Goal: Navigation & Orientation: Find specific page/section

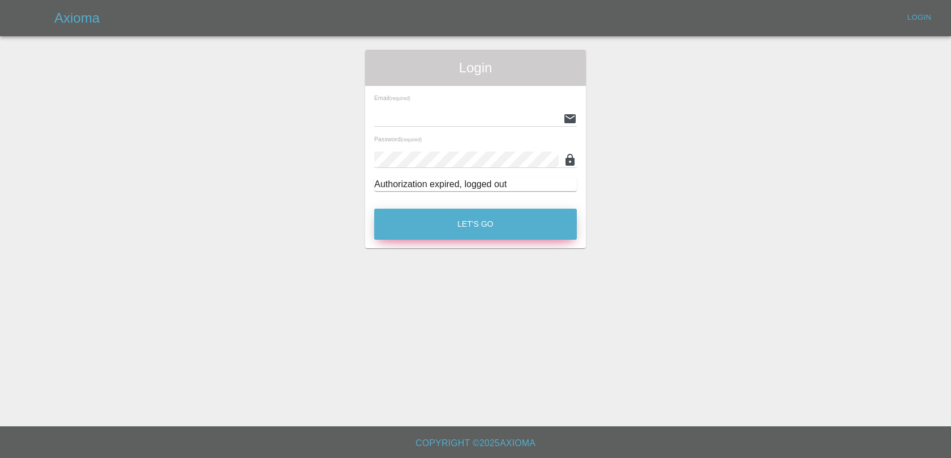
type input "[EMAIL_ADDRESS][DOMAIN_NAME]"
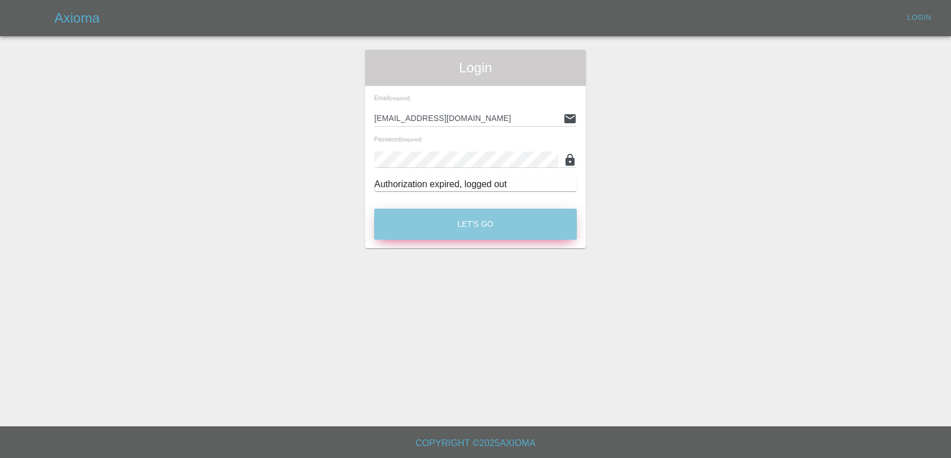
click at [432, 237] on button "Let's Go" at bounding box center [475, 224] width 203 height 31
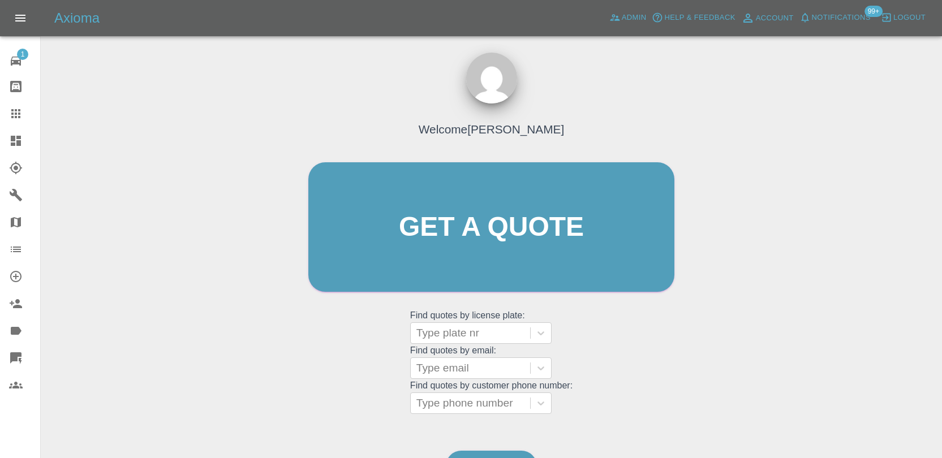
click at [848, 22] on span "Notifications" at bounding box center [841, 17] width 59 height 13
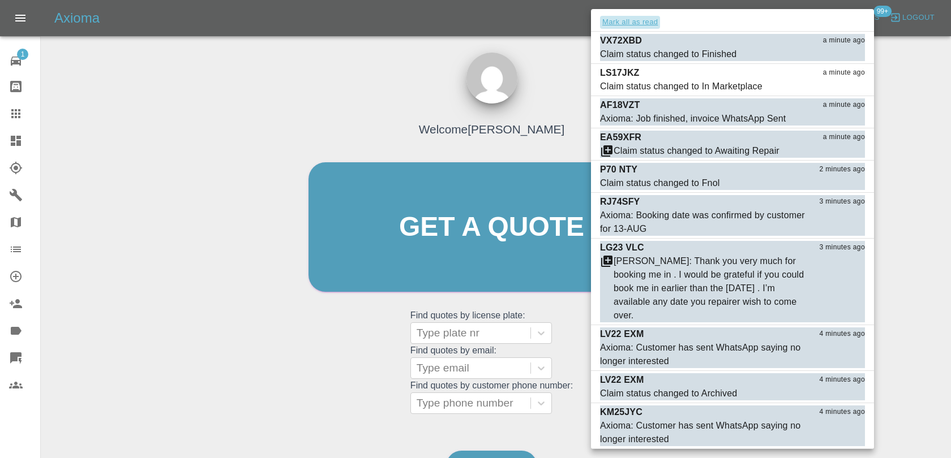
click at [645, 16] on button "Mark all as read" at bounding box center [630, 22] width 60 height 13
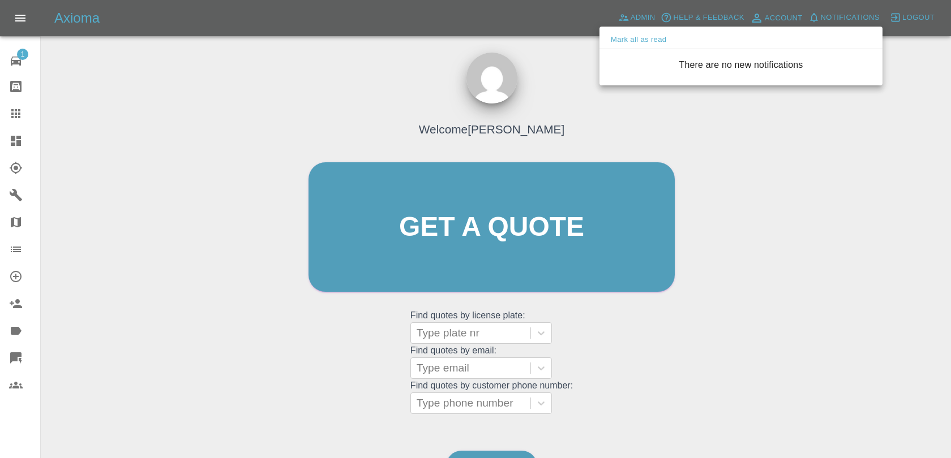
click at [565, 50] on div at bounding box center [475, 229] width 951 height 458
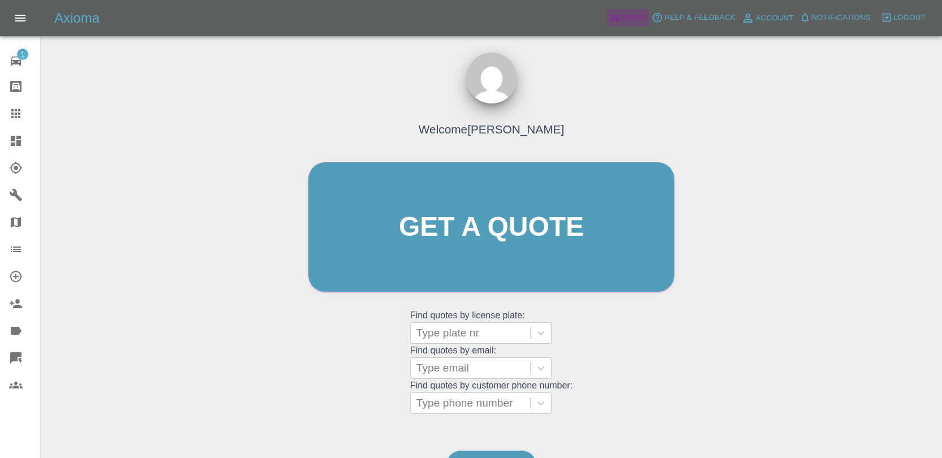
drag, startPoint x: 629, startPoint y: 20, endPoint x: 654, endPoint y: 38, distance: 31.6
click at [629, 20] on span "Admin" at bounding box center [634, 17] width 25 height 13
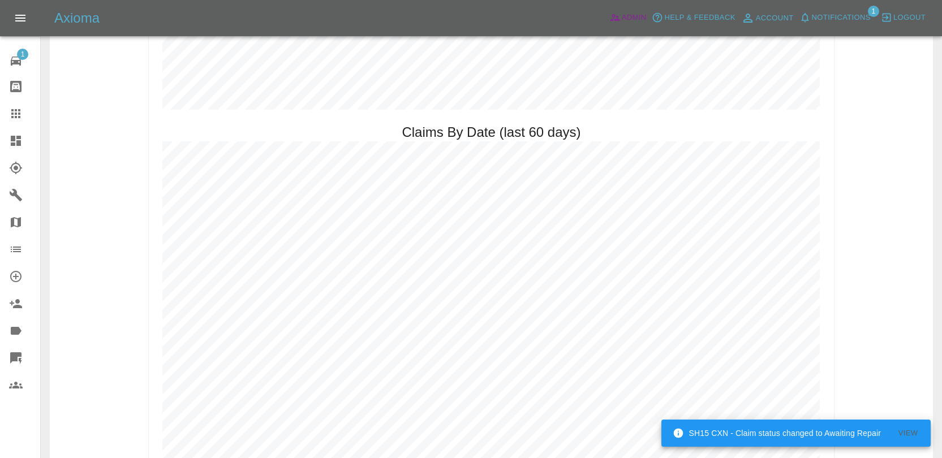
scroll to position [1125, 0]
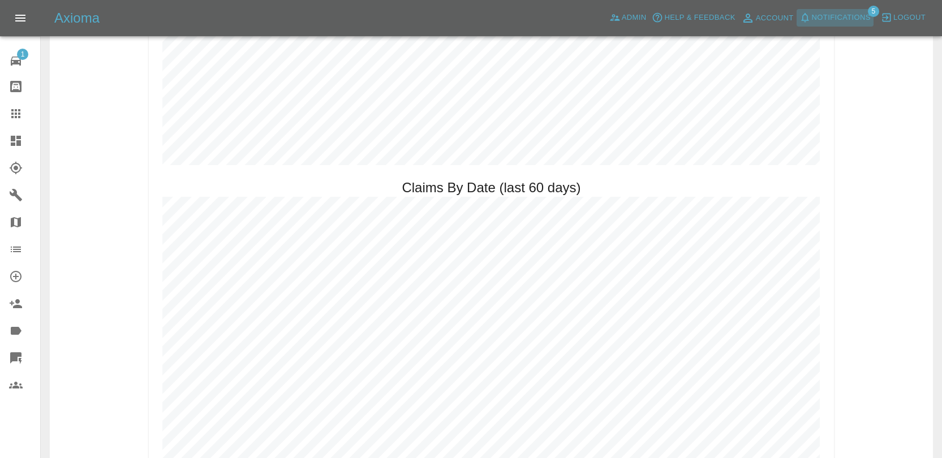
click at [844, 20] on span "Notifications" at bounding box center [841, 17] width 59 height 13
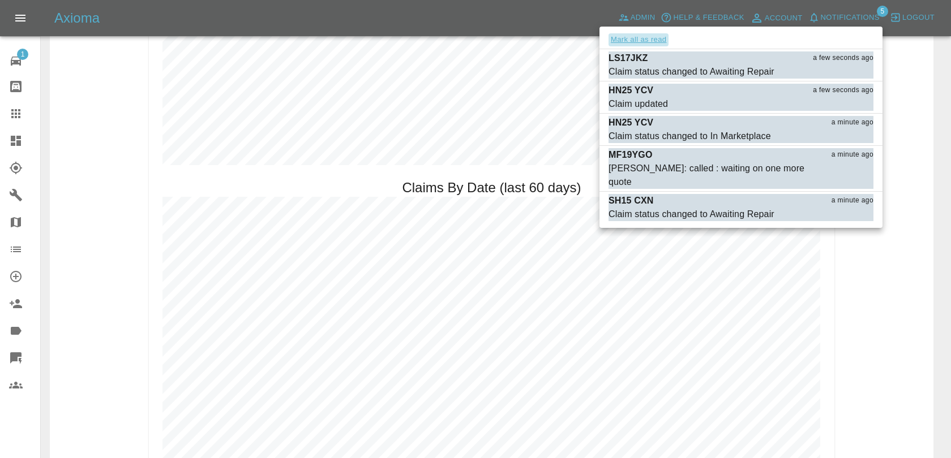
click at [649, 37] on button "Mark all as read" at bounding box center [638, 39] width 60 height 13
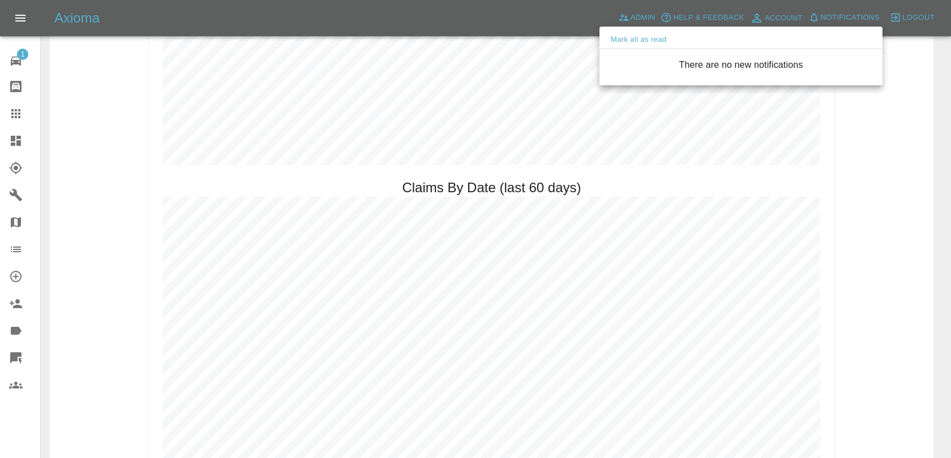
click at [841, 184] on div at bounding box center [475, 229] width 951 height 458
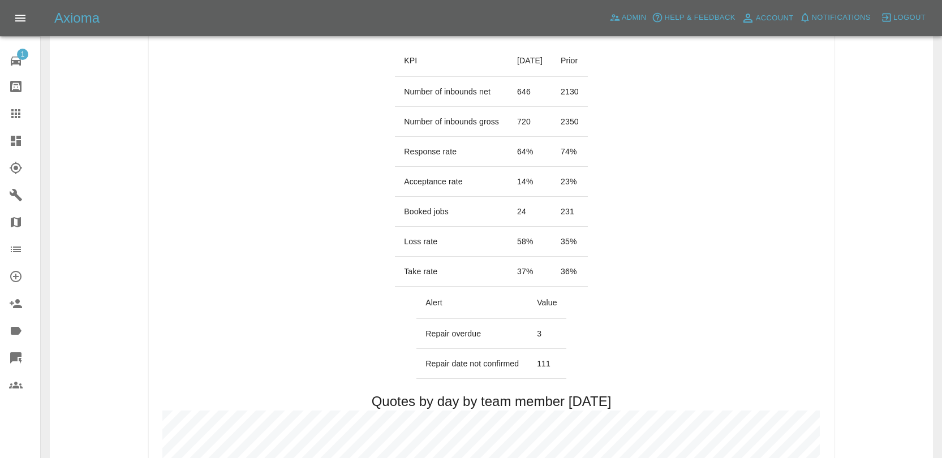
scroll to position [0, 0]
